Goal: Communication & Community: Participate in discussion

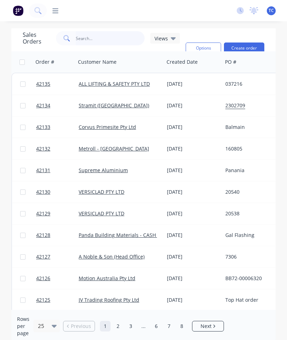
click at [105, 40] on input "text" at bounding box center [110, 38] width 69 height 14
click at [105, 41] on input "text" at bounding box center [110, 38] width 69 height 14
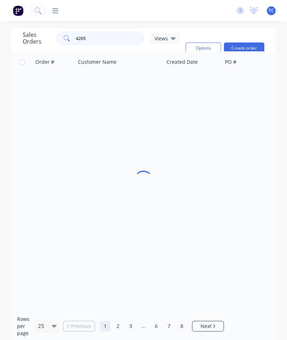
type input "42051"
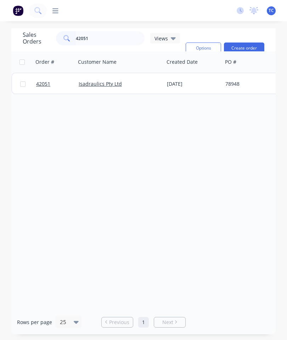
click at [42, 83] on span "42051" at bounding box center [43, 83] width 14 height 7
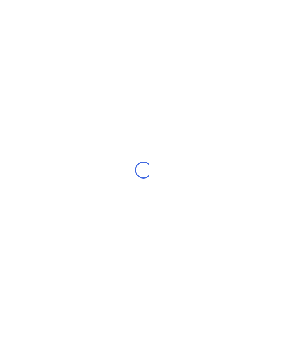
click at [47, 84] on div "Loading..." at bounding box center [143, 170] width 287 height 340
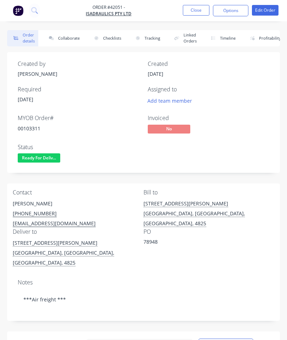
click at [70, 40] on button "Collaborate" at bounding box center [63, 38] width 41 height 16
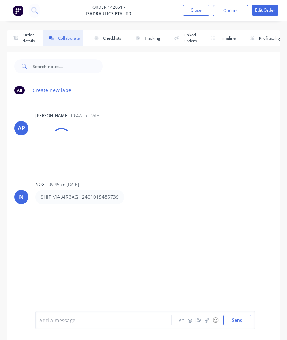
click at [208, 321] on icon "button" at bounding box center [207, 320] width 4 height 5
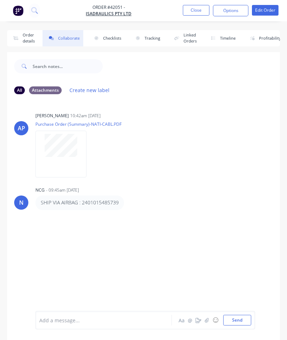
click at [209, 322] on icon "button" at bounding box center [207, 320] width 4 height 5
click at [242, 316] on button "Send" at bounding box center [237, 320] width 28 height 11
click at [196, 6] on button "Close" at bounding box center [196, 10] width 27 height 11
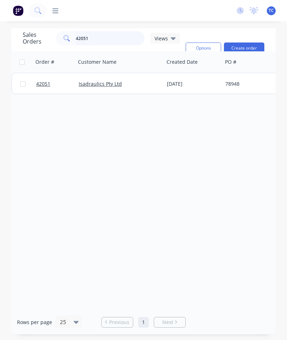
click at [116, 38] on input "42051" at bounding box center [110, 38] width 69 height 14
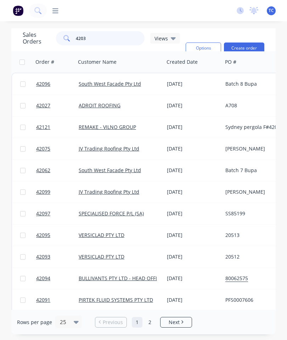
type input "42039"
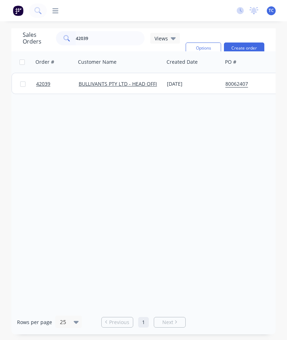
click at [47, 85] on span "42039" at bounding box center [43, 83] width 14 height 7
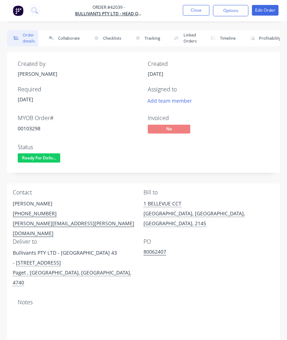
click at [68, 37] on button "Collaborate" at bounding box center [63, 38] width 41 height 16
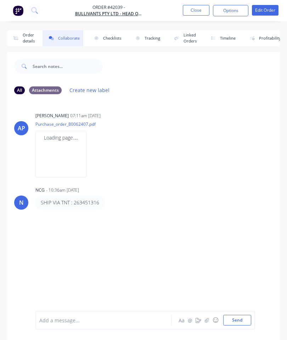
click at [210, 320] on button "button" at bounding box center [207, 320] width 9 height 9
click at [235, 313] on div at bounding box center [145, 297] width 212 height 36
click at [241, 318] on button "Send" at bounding box center [237, 320] width 28 height 11
click at [192, 15] on button "Close" at bounding box center [196, 10] width 27 height 11
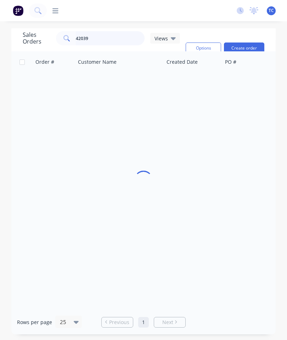
click at [112, 39] on input "42039" at bounding box center [110, 38] width 69 height 14
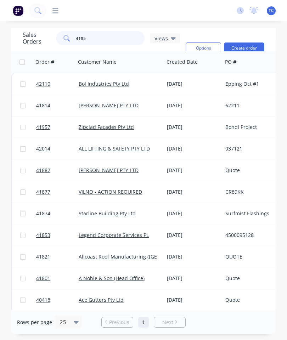
type input "41853"
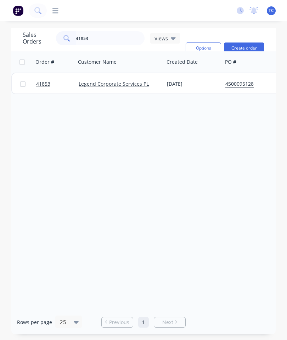
click at [45, 84] on span "41853" at bounding box center [43, 83] width 14 height 7
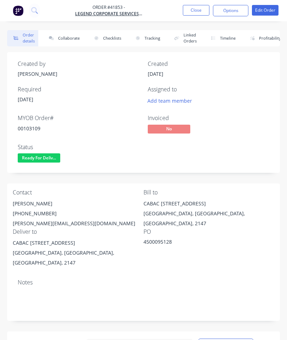
click at [67, 36] on button "Collaborate" at bounding box center [63, 38] width 41 height 16
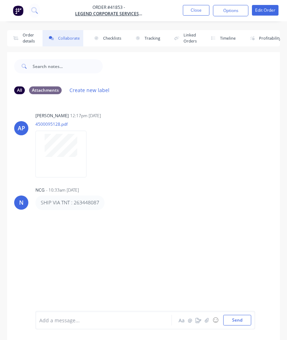
click at [206, 320] on icon "button" at bounding box center [207, 320] width 4 height 5
click at [244, 318] on button "Send" at bounding box center [237, 320] width 28 height 11
click at [198, 12] on button "Close" at bounding box center [196, 10] width 27 height 11
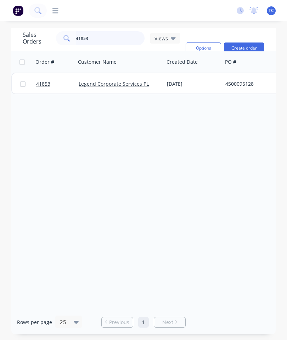
click at [113, 40] on input "41853" at bounding box center [110, 38] width 69 height 14
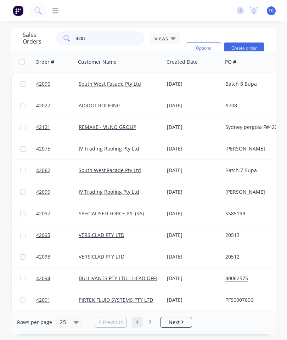
type input "42071"
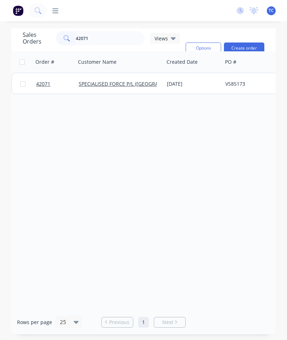
click at [45, 84] on span "42071" at bounding box center [43, 83] width 14 height 7
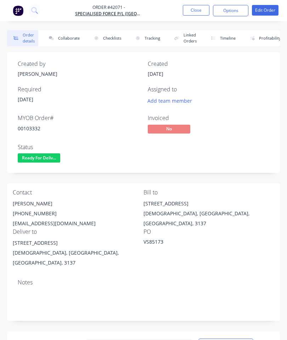
click at [73, 39] on button "Collaborate" at bounding box center [63, 38] width 41 height 16
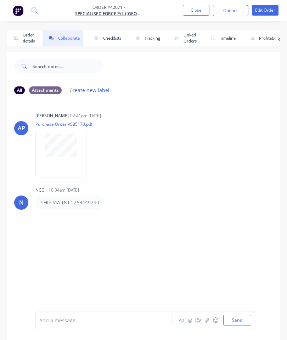
click at [206, 324] on button "button" at bounding box center [207, 320] width 9 height 9
click at [236, 318] on button "Send" at bounding box center [237, 320] width 28 height 11
click at [193, 15] on button "Close" at bounding box center [196, 10] width 27 height 11
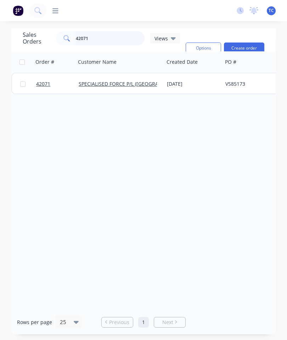
click at [113, 43] on input "42071" at bounding box center [110, 38] width 69 height 14
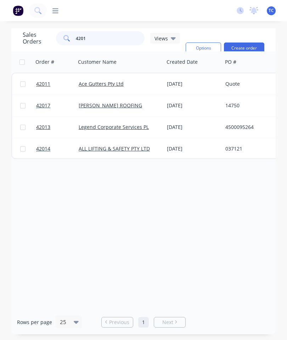
type input "42014"
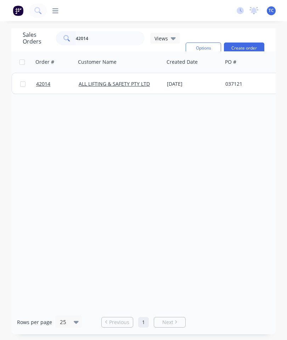
click at [44, 87] on span "42014" at bounding box center [43, 83] width 14 height 7
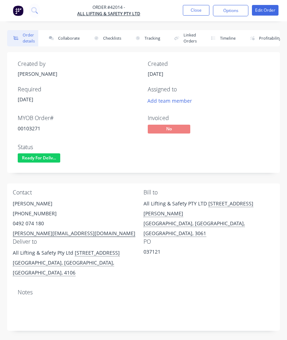
click at [66, 40] on button "Collaborate" at bounding box center [63, 38] width 41 height 16
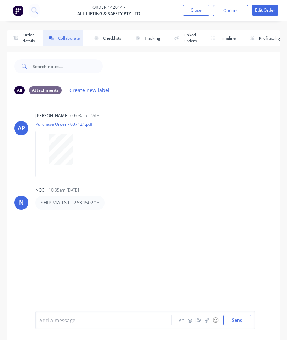
click at [207, 317] on button "button" at bounding box center [207, 320] width 9 height 9
click at [236, 319] on button "Send" at bounding box center [237, 320] width 28 height 11
